Goal: Complete application form: Fill out and submit a form for a specific purpose

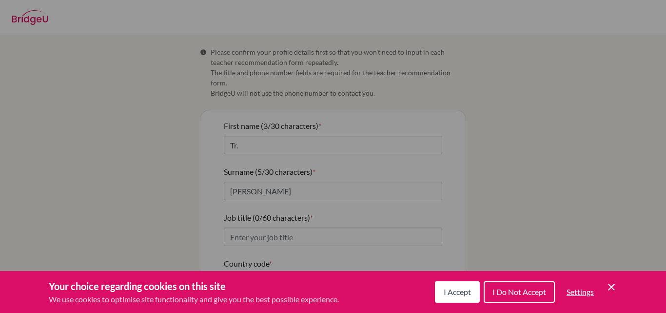
click at [458, 284] on button "I Accept" at bounding box center [457, 291] width 45 height 21
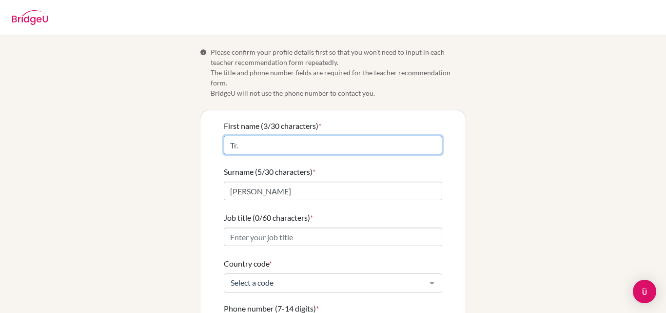
drag, startPoint x: 258, startPoint y: 134, endPoint x: 198, endPoint y: 131, distance: 60.6
click at [200, 131] on div "First name (3/30 characters) * Tr. Surname (5/30 characters) * [PERSON_NAME] ti…" at bounding box center [332, 272] width 265 height 324
type input "[PERSON_NAME]"
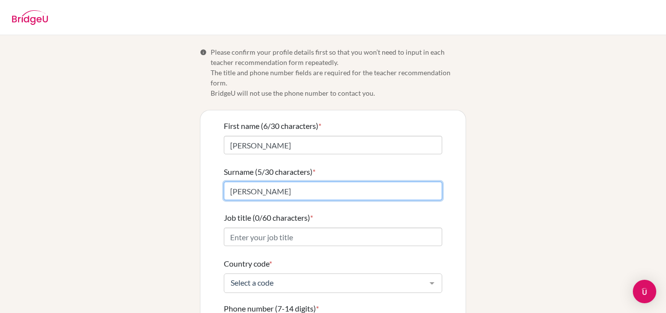
drag, startPoint x: 254, startPoint y: 180, endPoint x: 211, endPoint y: 180, distance: 42.9
click at [211, 180] on div "First name (6/30 characters) * [PERSON_NAME] (5/30 characters) * [PERSON_NAME] …" at bounding box center [332, 272] width 265 height 324
type input "[PERSON_NAME]"
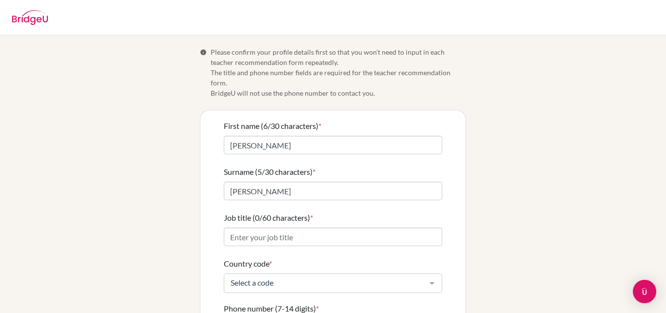
click at [535, 135] on div "Info Please confirm your profile details first so that you won’t need to input …" at bounding box center [333, 241] width 556 height 388
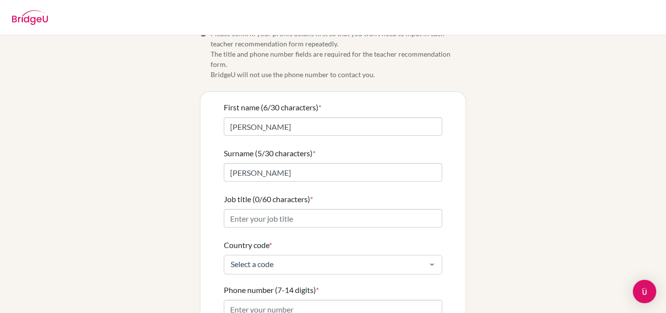
scroll to position [49, 0]
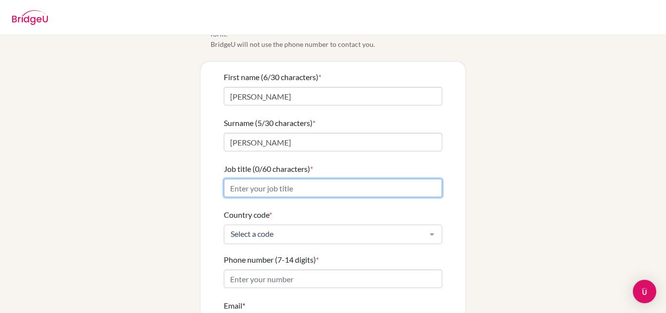
click at [308, 180] on input "Job title (0/60 characters) *" at bounding box center [333, 188] width 219 height 19
type input "Teacher"
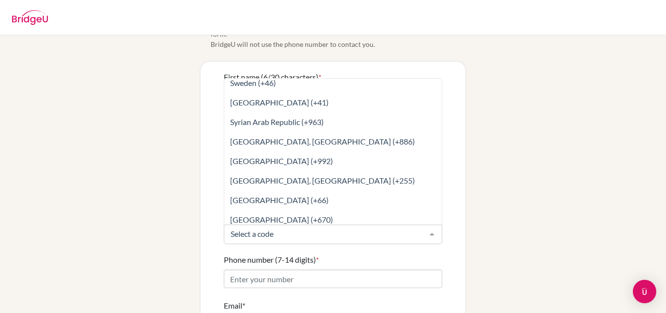
scroll to position [4117, 0]
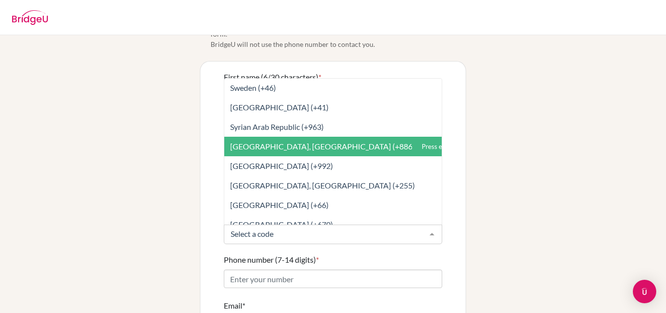
click at [327, 141] on span "[GEOGRAPHIC_DATA], [GEOGRAPHIC_DATA] (+886)" at bounding box center [322, 145] width 185 height 9
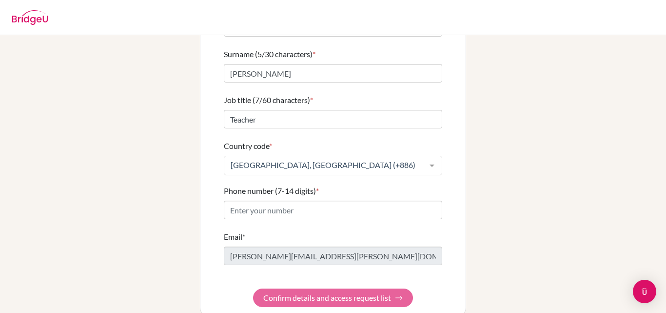
scroll to position [123, 0]
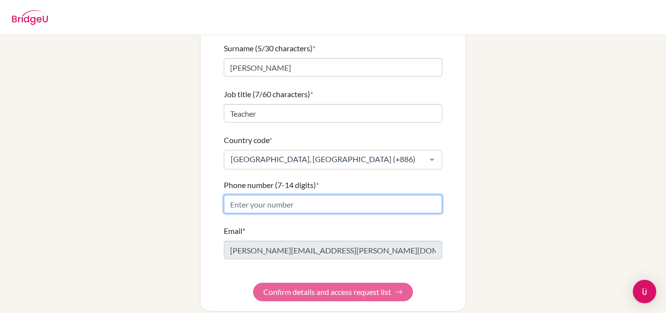
click at [338, 195] on input "Phone number (7-14 digits) *" at bounding box center [333, 204] width 219 height 19
click at [291, 195] on input "Phone number (7-14 digits) *" at bounding box center [333, 204] width 219 height 19
paste input "07 657 7115"
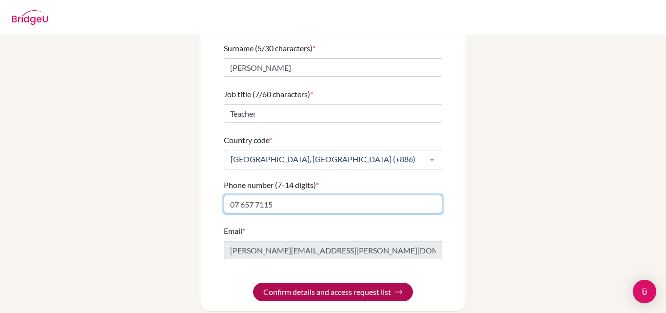
type input "07 657 7115"
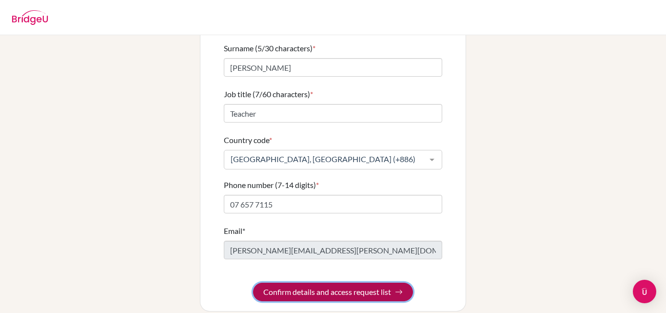
click at [369, 282] on button "Confirm details and access request list" at bounding box center [333, 291] width 160 height 19
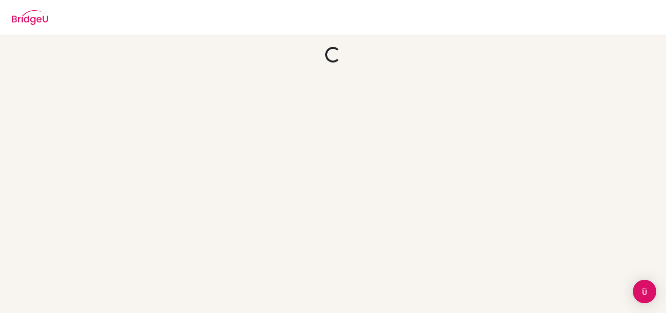
scroll to position [0, 0]
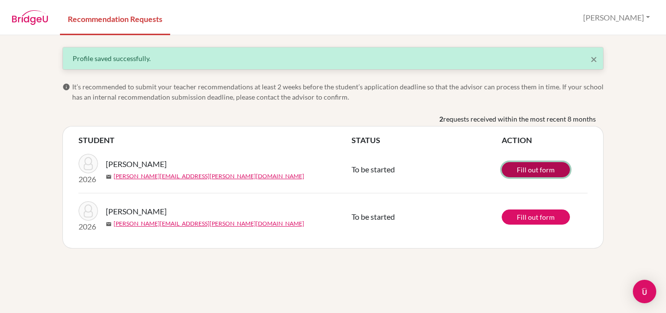
click at [553, 169] on link "Fill out form" at bounding box center [536, 169] width 68 height 15
